Goal: Information Seeking & Learning: Learn about a topic

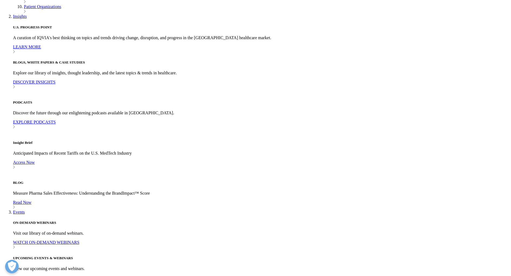
scroll to position [253, 0]
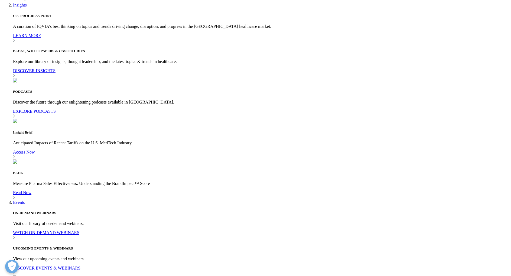
drag, startPoint x: 194, startPoint y: 81, endPoint x: 203, endPoint y: 91, distance: 13.4
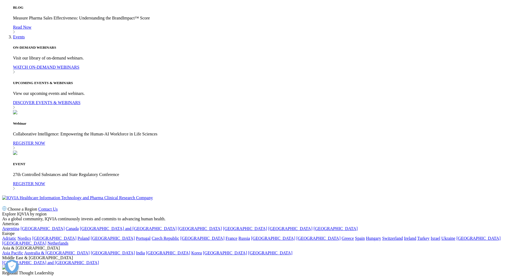
scroll to position [418, 0]
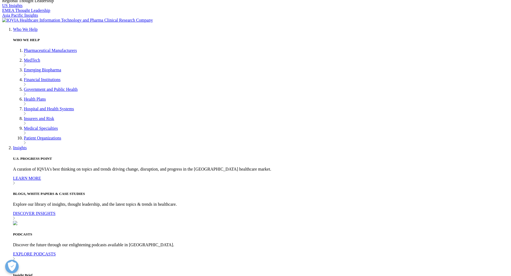
scroll to position [0, 0]
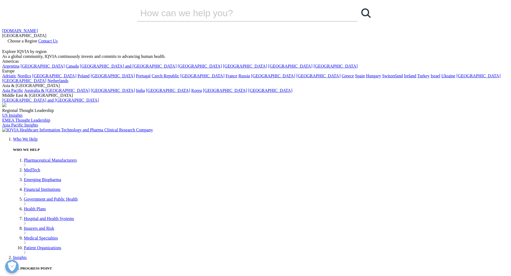
drag, startPoint x: 94, startPoint y: 71, endPoint x: 261, endPoint y: 88, distance: 168.4
copy div "Trends to Watch through 2023: The 340B Drug Discount Program"
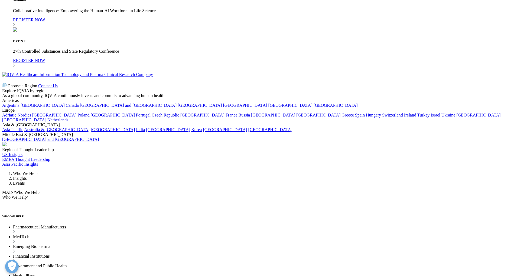
scroll to position [543, 0]
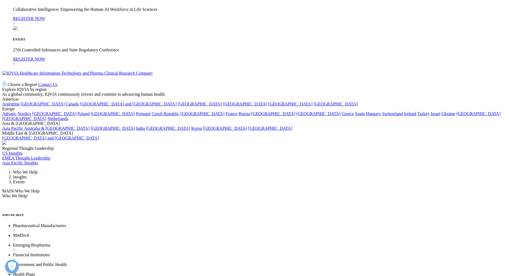
drag, startPoint x: 215, startPoint y: 77, endPoint x: 141, endPoint y: 34, distance: 85.3
copy p "For a manufacturer, part of the challenge of the well-intended 340B program is …"
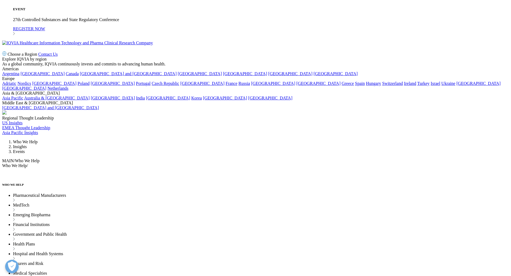
scroll to position [574, 0]
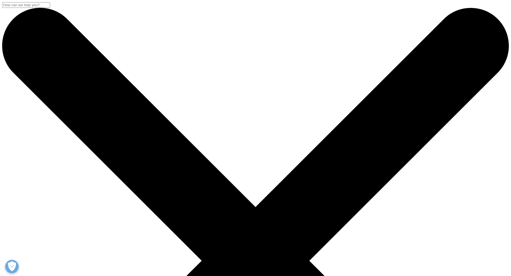
scroll to position [59, 319]
drag, startPoint x: 98, startPoint y: 68, endPoint x: 187, endPoint y: 153, distance: 122.5
drag, startPoint x: 82, startPoint y: 123, endPoint x: 89, endPoint y: 121, distance: 7.5
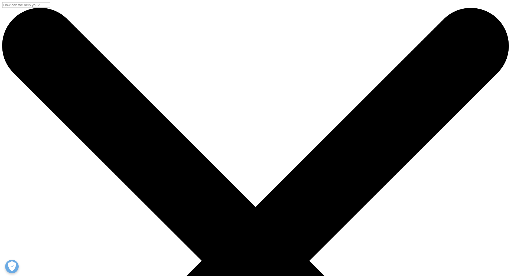
drag, startPoint x: 462, startPoint y: 53, endPoint x: 457, endPoint y: 46, distance: 8.5
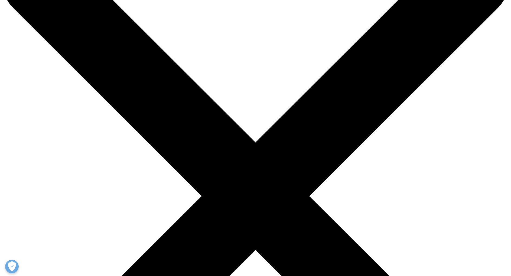
scroll to position [54, 0]
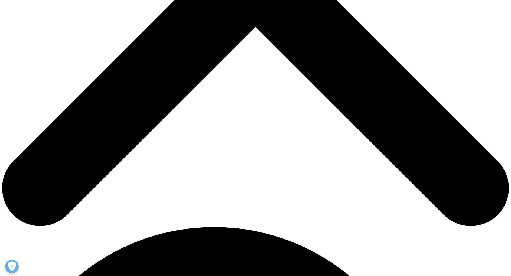
scroll to position [288, 0]
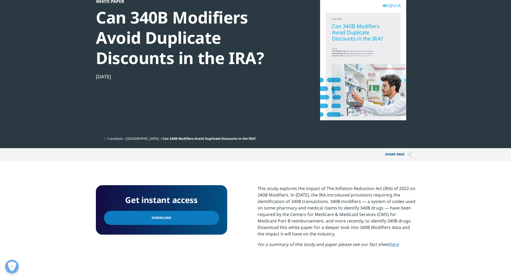
scroll to position [80, 319]
